Goal: Transaction & Acquisition: Book appointment/travel/reservation

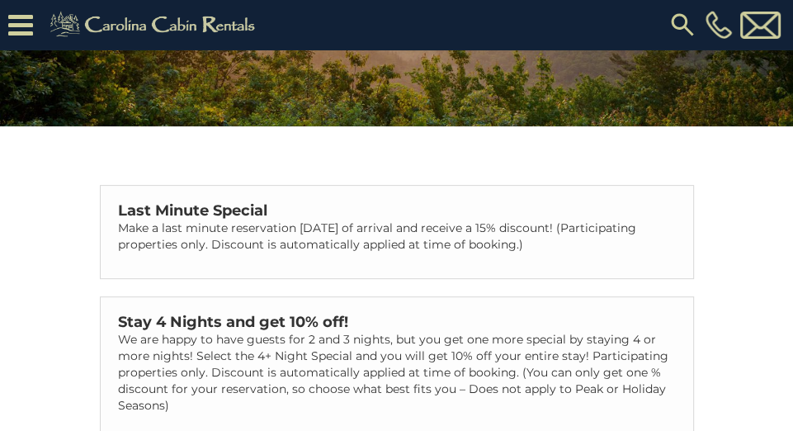
scroll to position [208, 0]
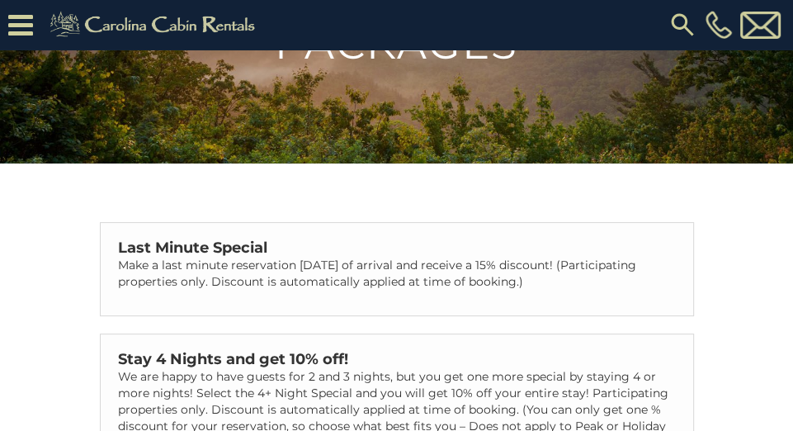
click at [26, 27] on icon at bounding box center [20, 25] width 25 height 29
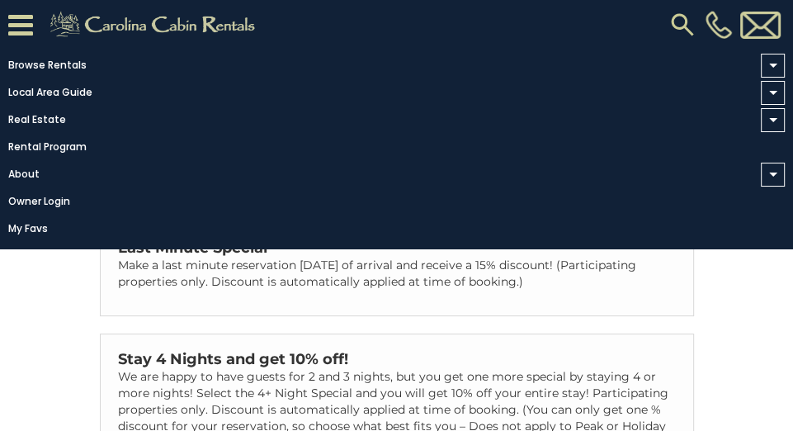
click at [747, 313] on div "Vacation Cabin Specials and Packages Last Minute Special Make a last minute res…" at bounding box center [396, 163] width 793 height 743
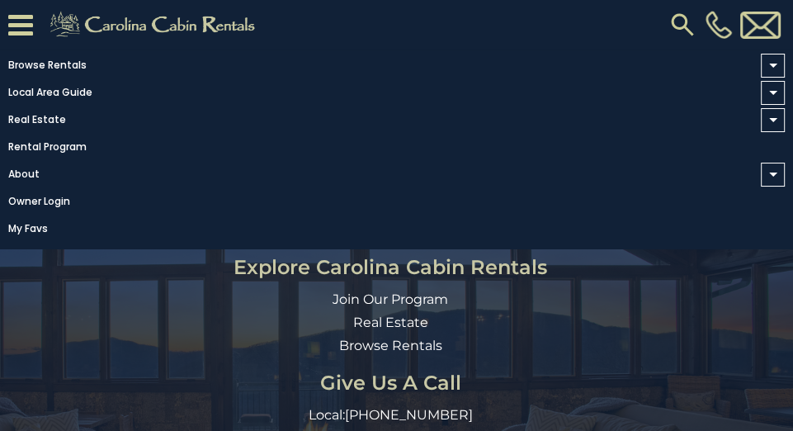
scroll to position [731, 0]
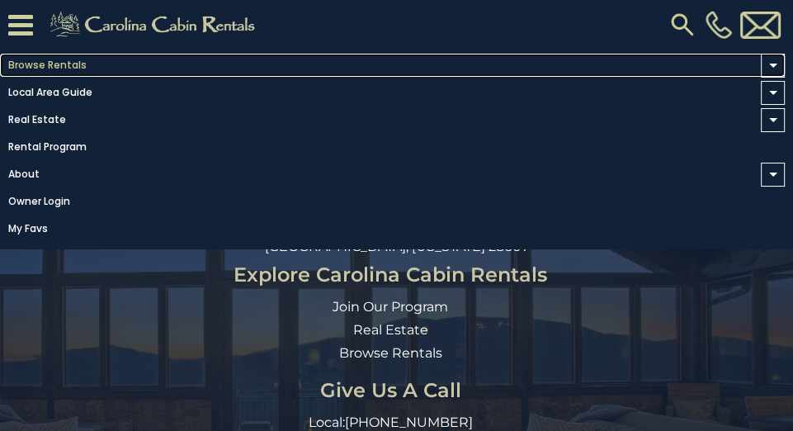
click at [28, 64] on link "Browse Rentals" at bounding box center [392, 65] width 785 height 23
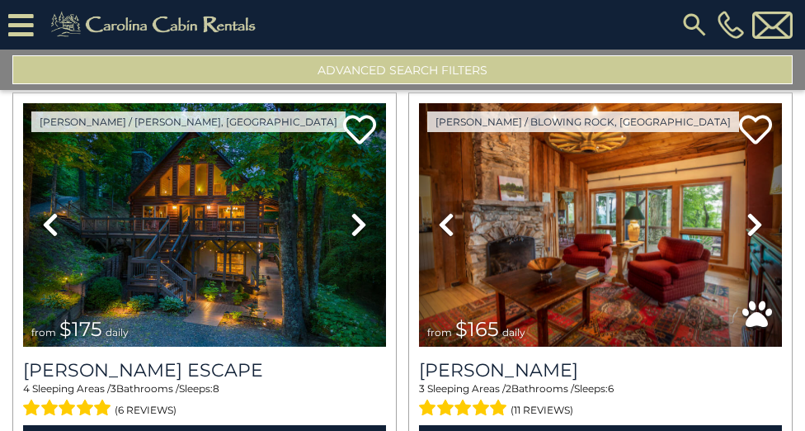
scroll to position [426, 0]
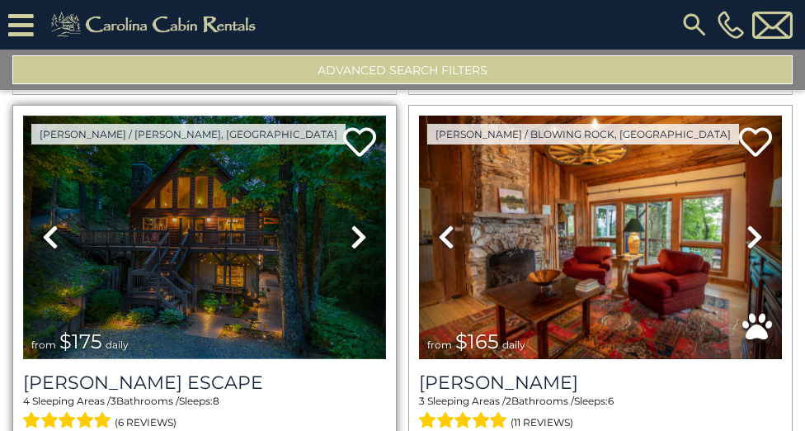
click at [206, 219] on img at bounding box center [204, 237] width 363 height 243
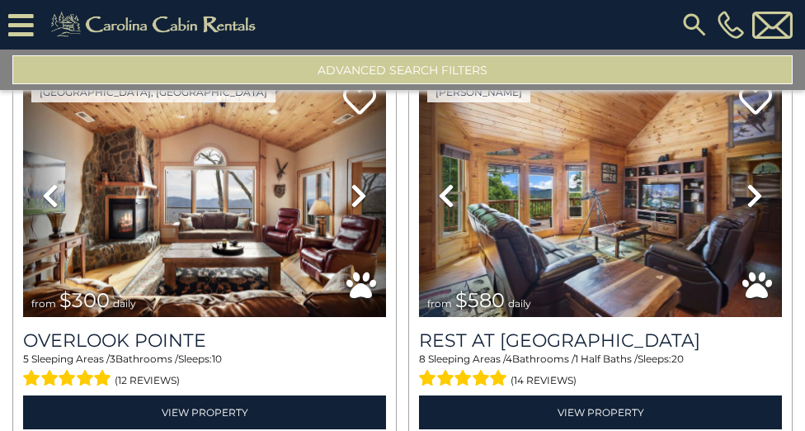
scroll to position [888, 0]
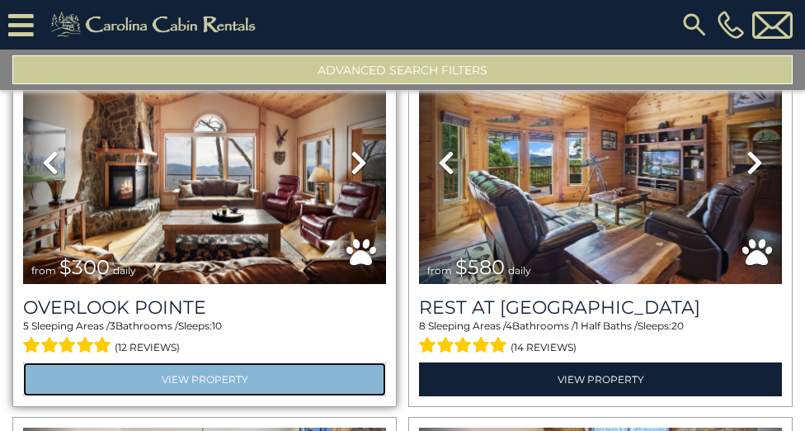
click at [224, 365] on link "View Property" at bounding box center [204, 379] width 363 height 34
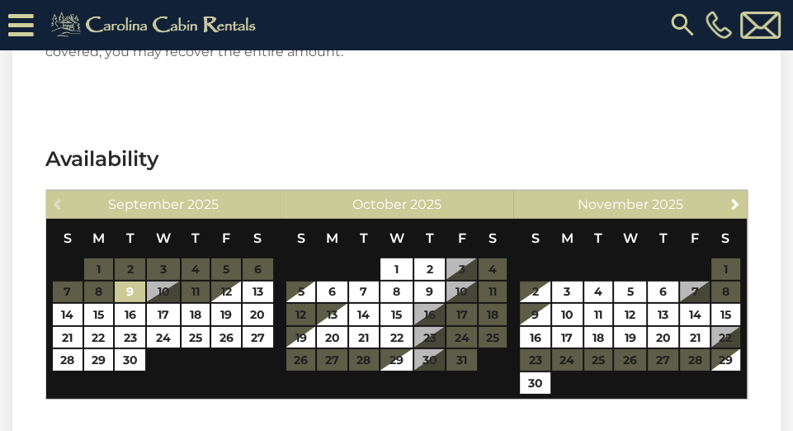
scroll to position [3110, 0]
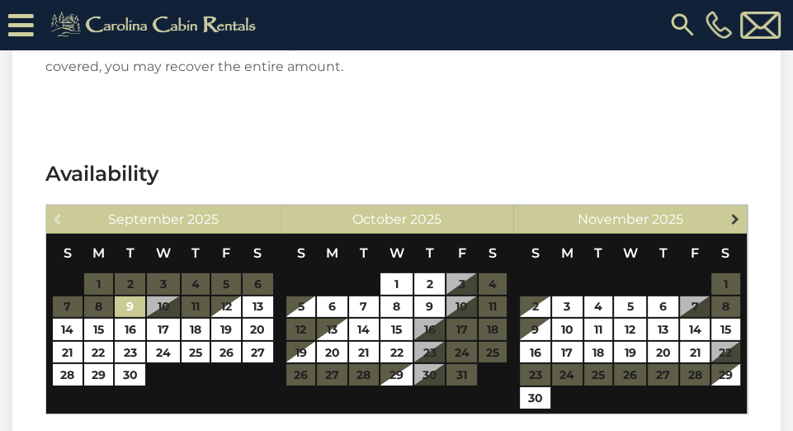
click at [736, 212] on span "Next" at bounding box center [734, 218] width 13 height 13
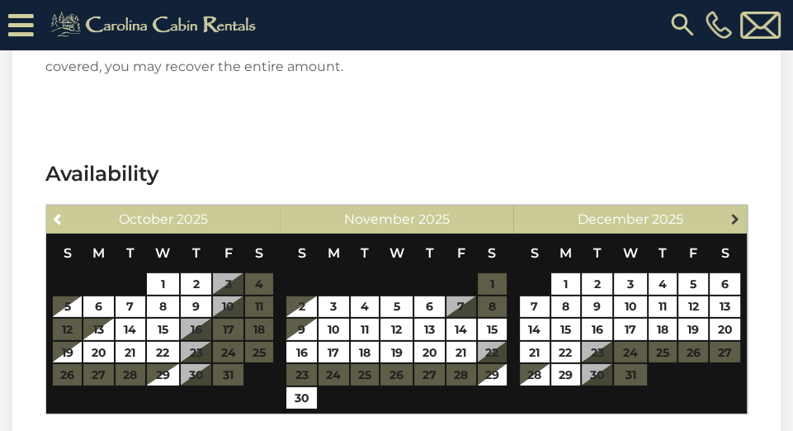
click at [738, 212] on span "Next" at bounding box center [734, 218] width 13 height 13
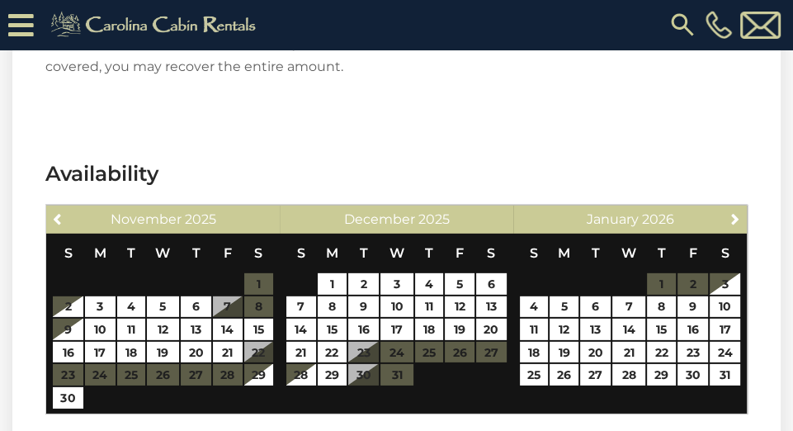
click at [688, 257] on table "S M T W T F S 1 2 3 4 5 6 7 8 9 10 11 12 13 14 15 16 17 18 19 20 21 22 23 24 25…" at bounding box center [630, 317] width 222 height 169
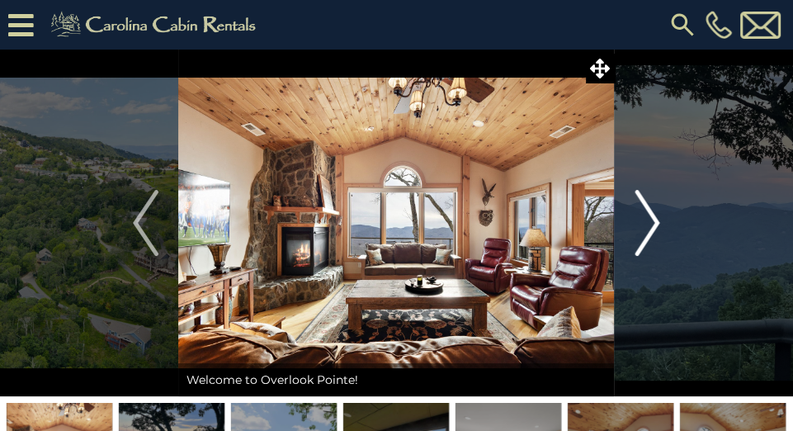
click at [658, 221] on img "Next" at bounding box center [646, 223] width 25 height 66
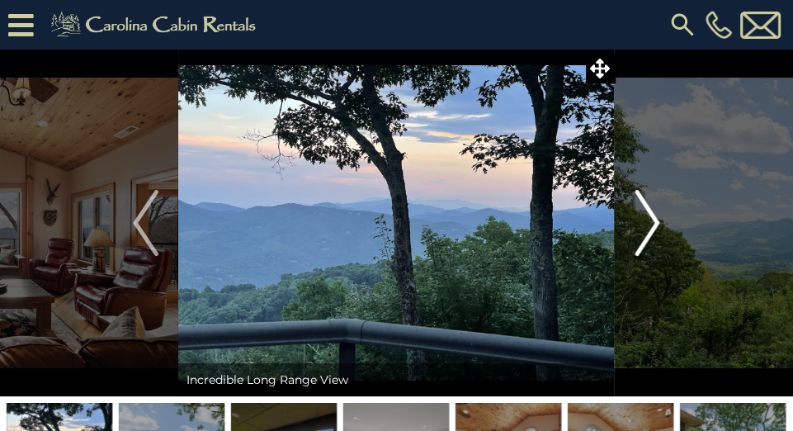
click at [658, 221] on img "Next" at bounding box center [646, 223] width 25 height 66
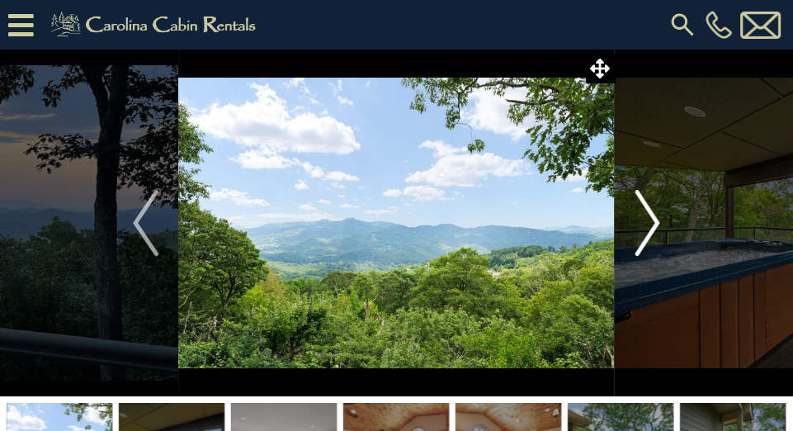
click at [658, 221] on img "Next" at bounding box center [646, 223] width 25 height 66
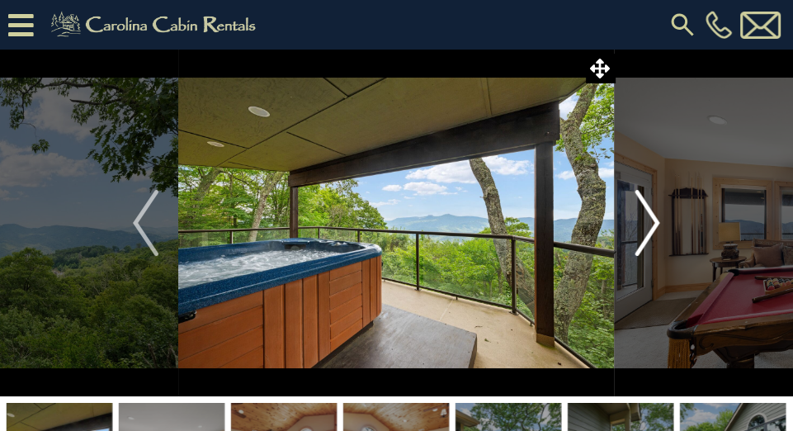
click at [658, 221] on img "Next" at bounding box center [646, 223] width 25 height 66
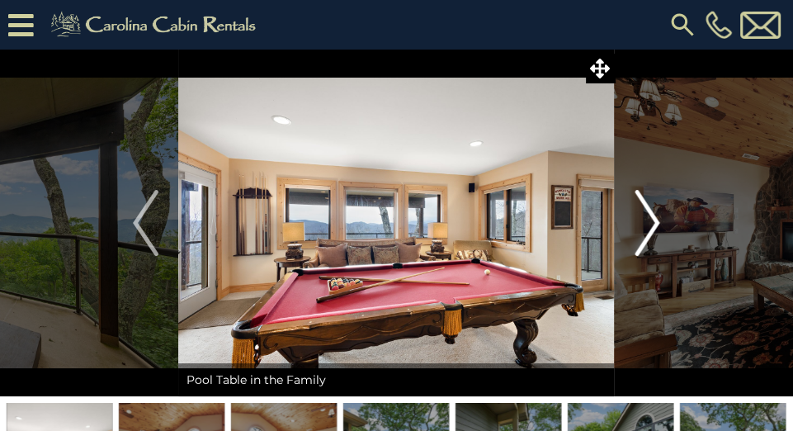
click at [658, 221] on img "Next" at bounding box center [646, 223] width 25 height 66
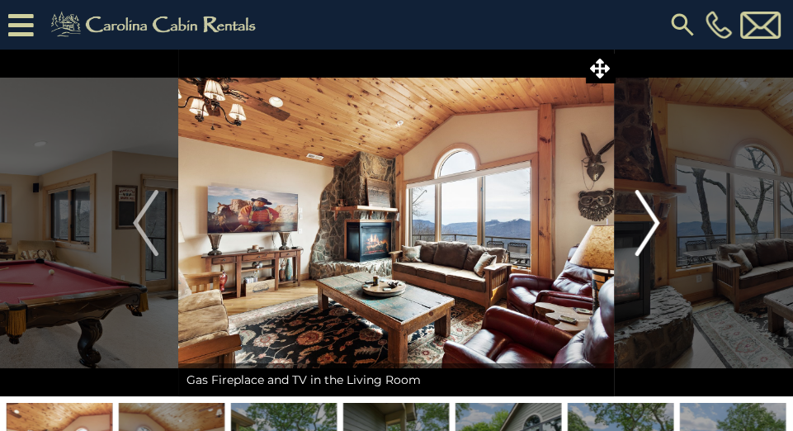
click at [658, 221] on img "Next" at bounding box center [646, 223] width 25 height 66
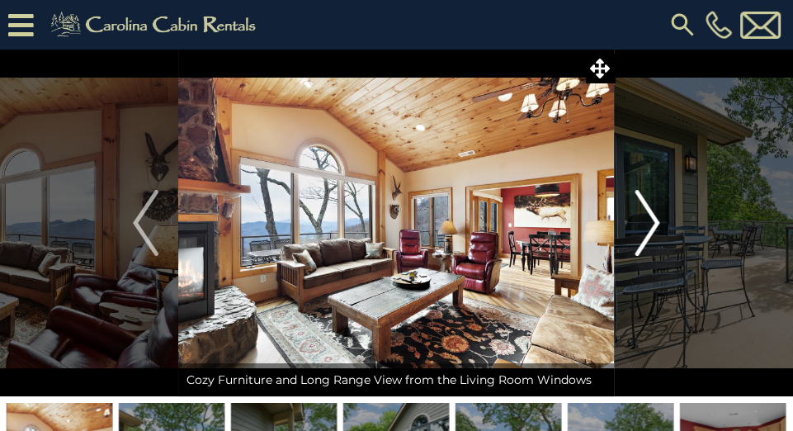
click at [658, 221] on img "Next" at bounding box center [646, 223] width 25 height 66
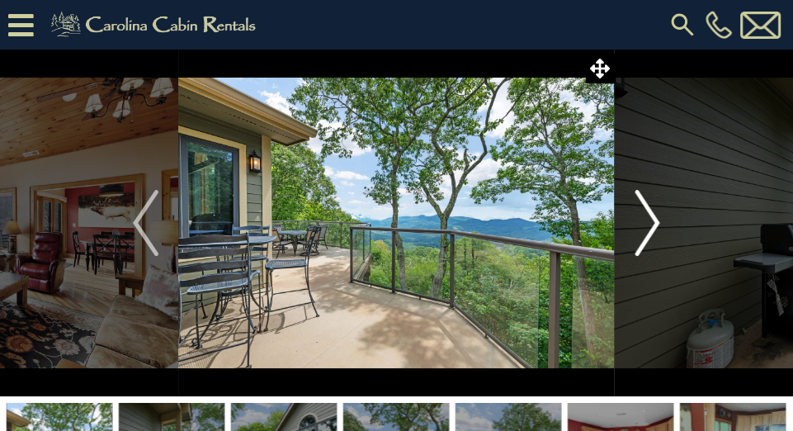
click at [658, 221] on img "Next" at bounding box center [646, 223] width 25 height 66
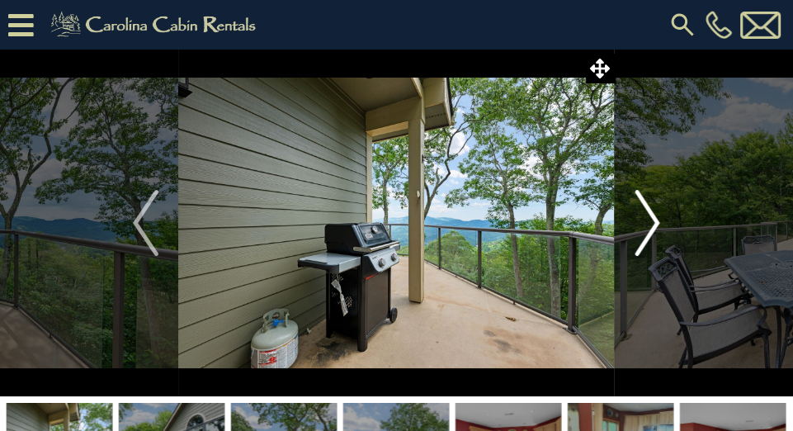
click at [652, 222] on img "Next" at bounding box center [646, 223] width 25 height 66
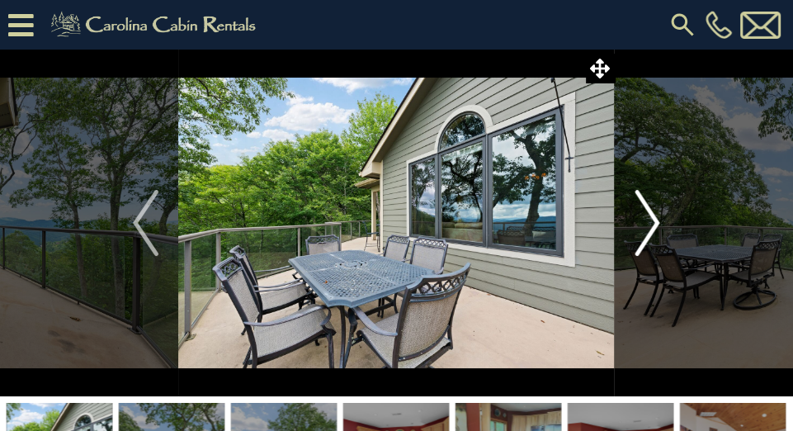
click at [652, 222] on img "Next" at bounding box center [646, 223] width 25 height 66
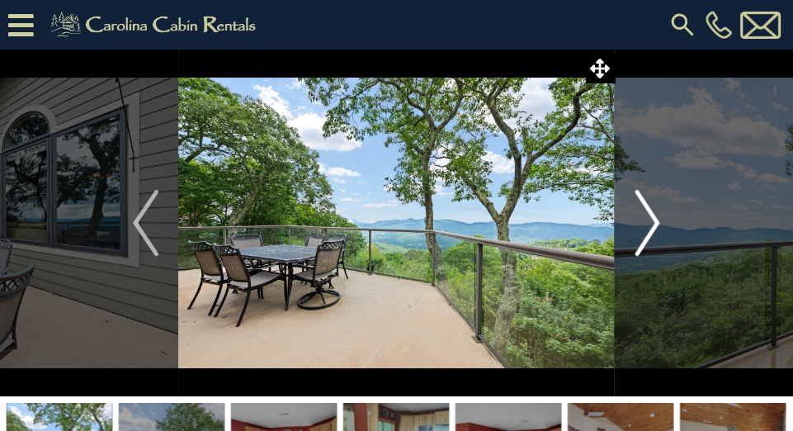
click at [652, 222] on img "Next" at bounding box center [646, 223] width 25 height 66
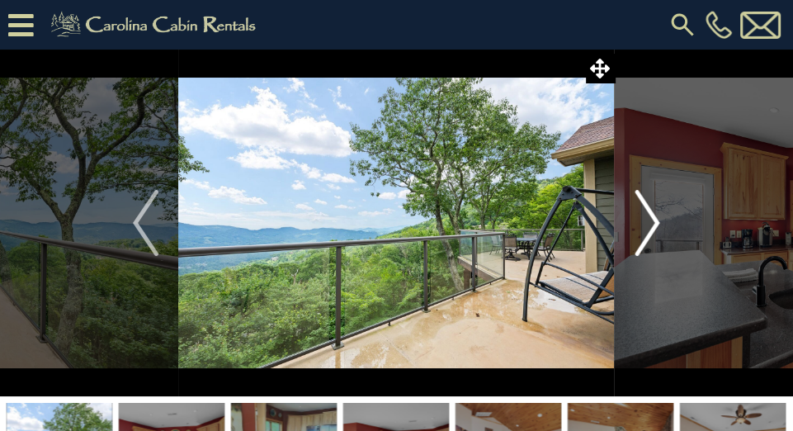
click at [652, 222] on img "Next" at bounding box center [646, 223] width 25 height 66
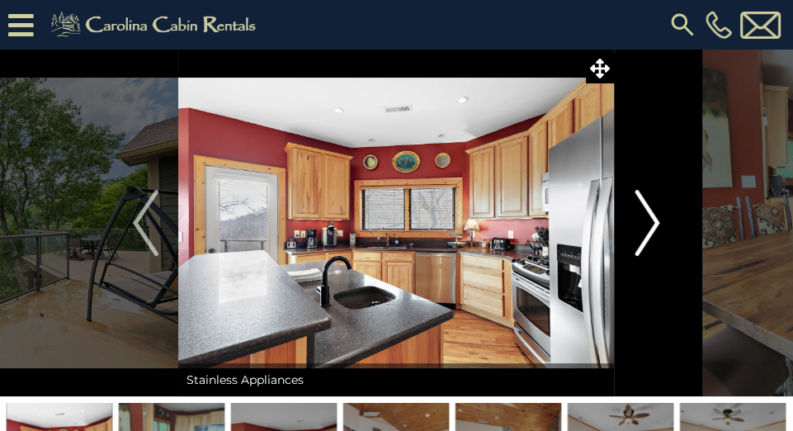
click at [652, 222] on img "Next" at bounding box center [646, 223] width 25 height 66
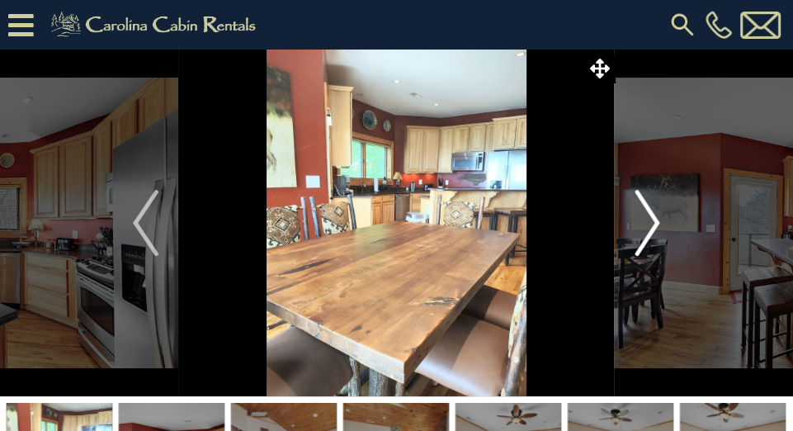
click at [652, 222] on img "Next" at bounding box center [646, 223] width 25 height 66
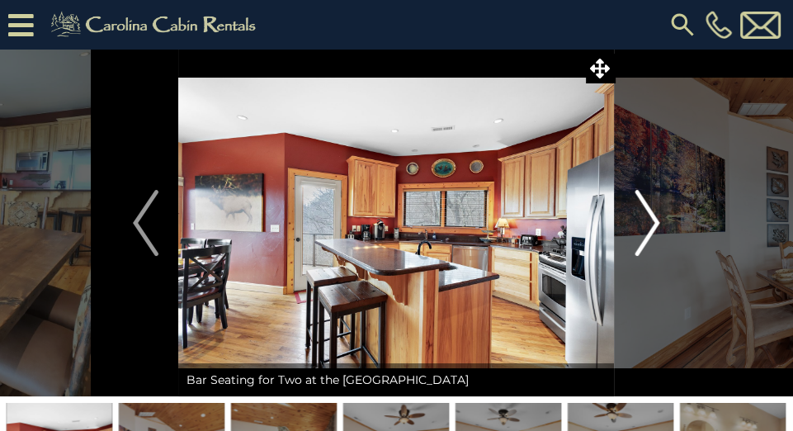
click at [652, 222] on img "Next" at bounding box center [646, 223] width 25 height 66
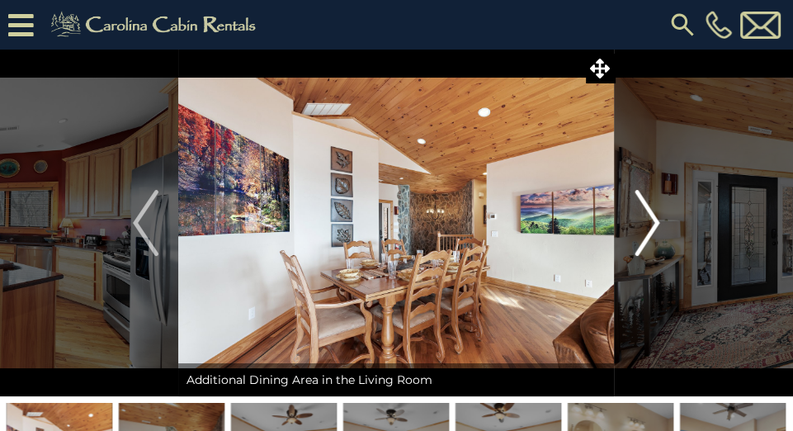
click at [652, 222] on img "Next" at bounding box center [646, 223] width 25 height 66
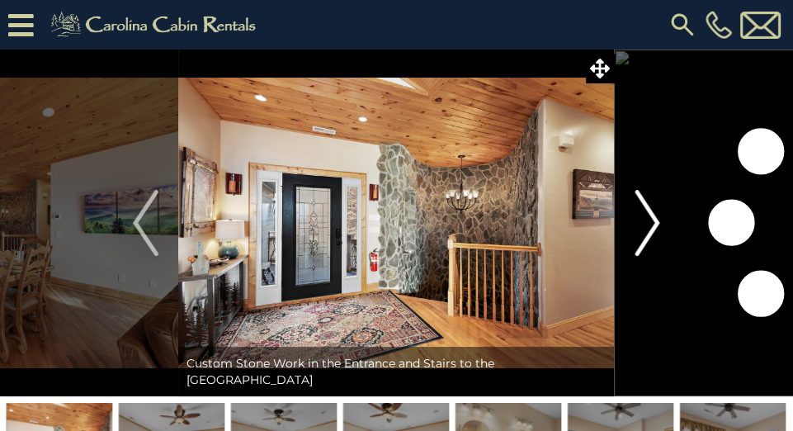
click at [652, 222] on img "Next" at bounding box center [646, 223] width 25 height 66
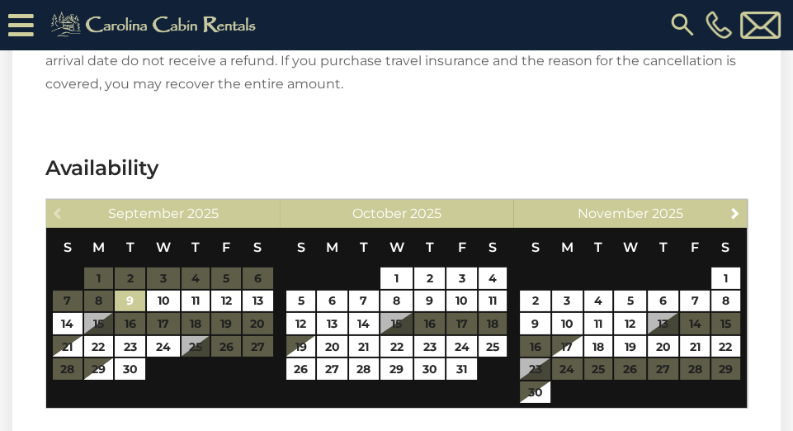
scroll to position [3264, 0]
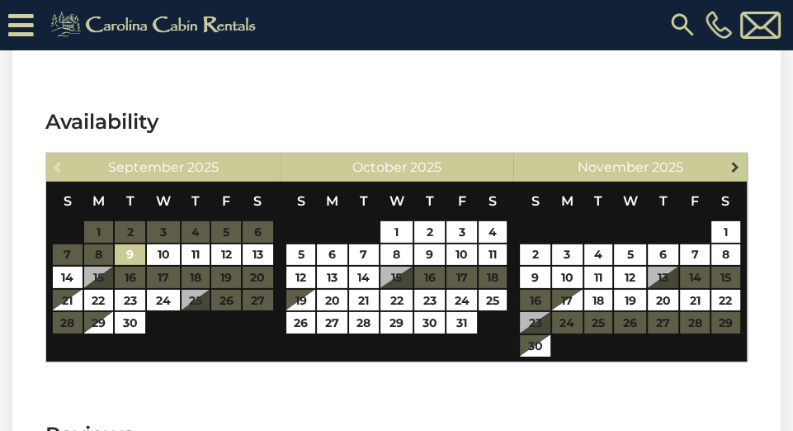
click at [735, 161] on span "Next" at bounding box center [734, 166] width 13 height 13
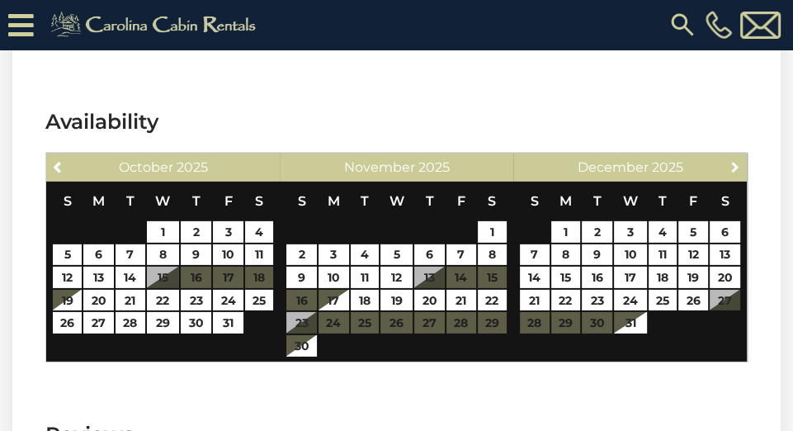
click at [735, 161] on span "Next" at bounding box center [734, 166] width 13 height 13
